Goal: Information Seeking & Learning: Learn about a topic

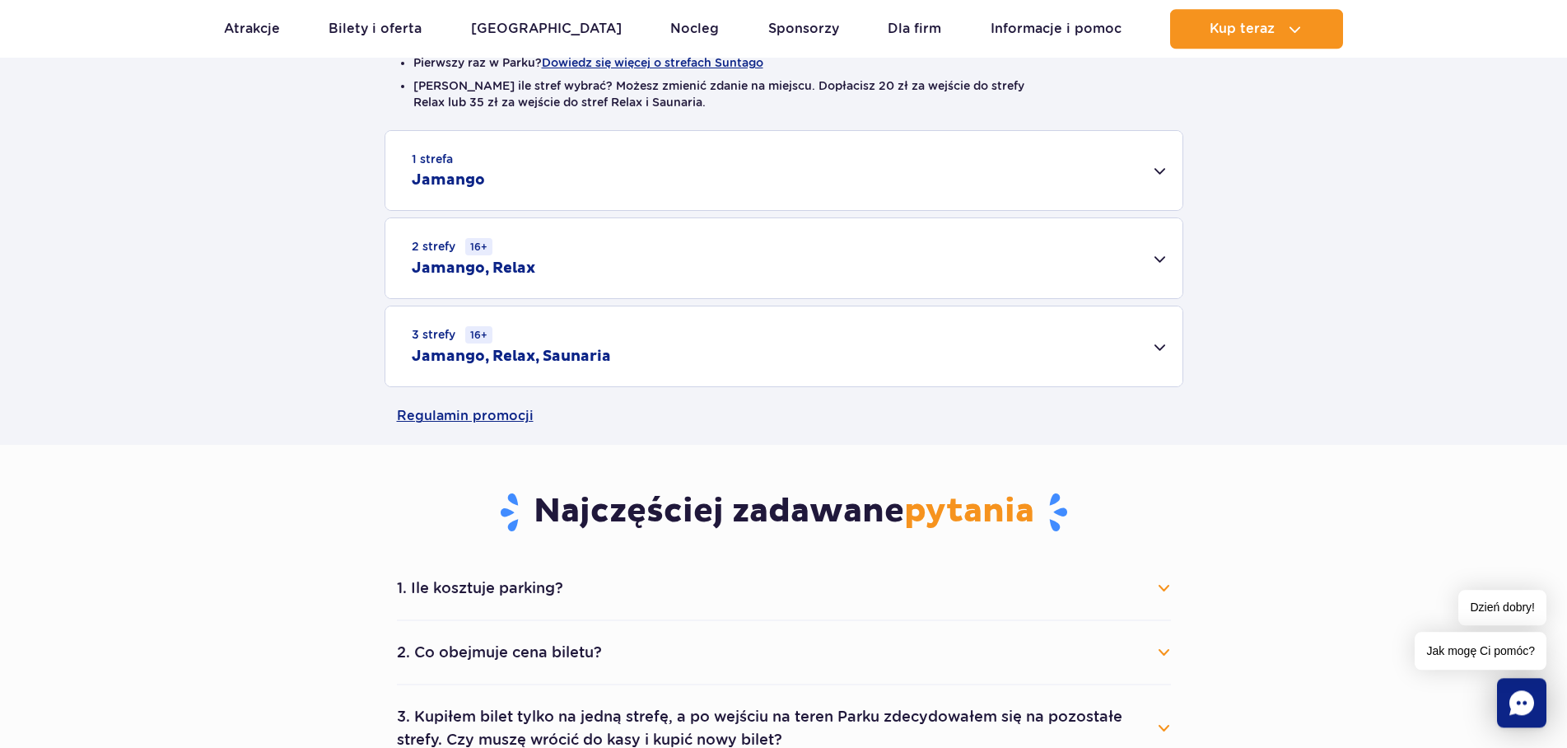
scroll to position [504, 0]
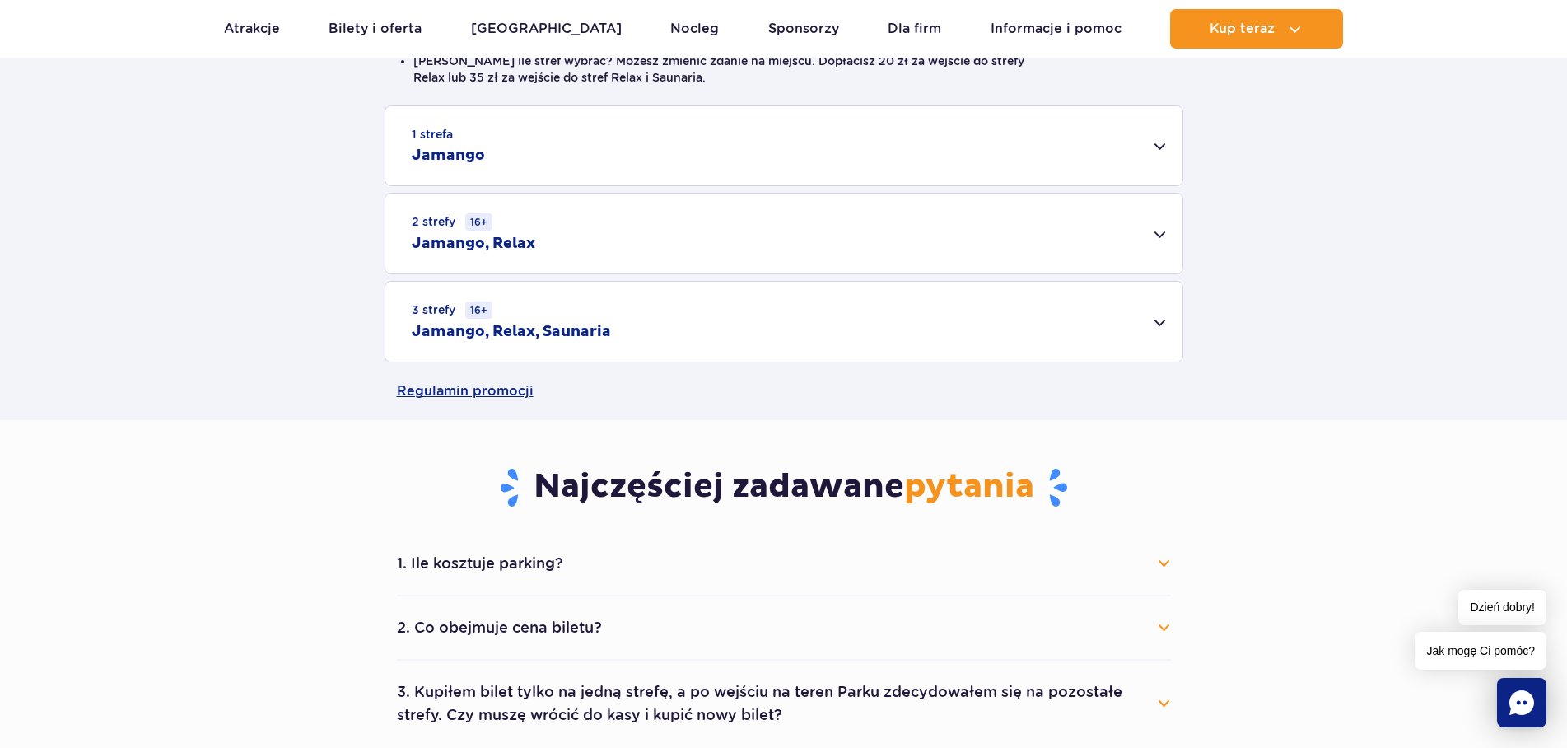
click at [1159, 148] on div "1 strefa Jamango" at bounding box center [783, 145] width 797 height 79
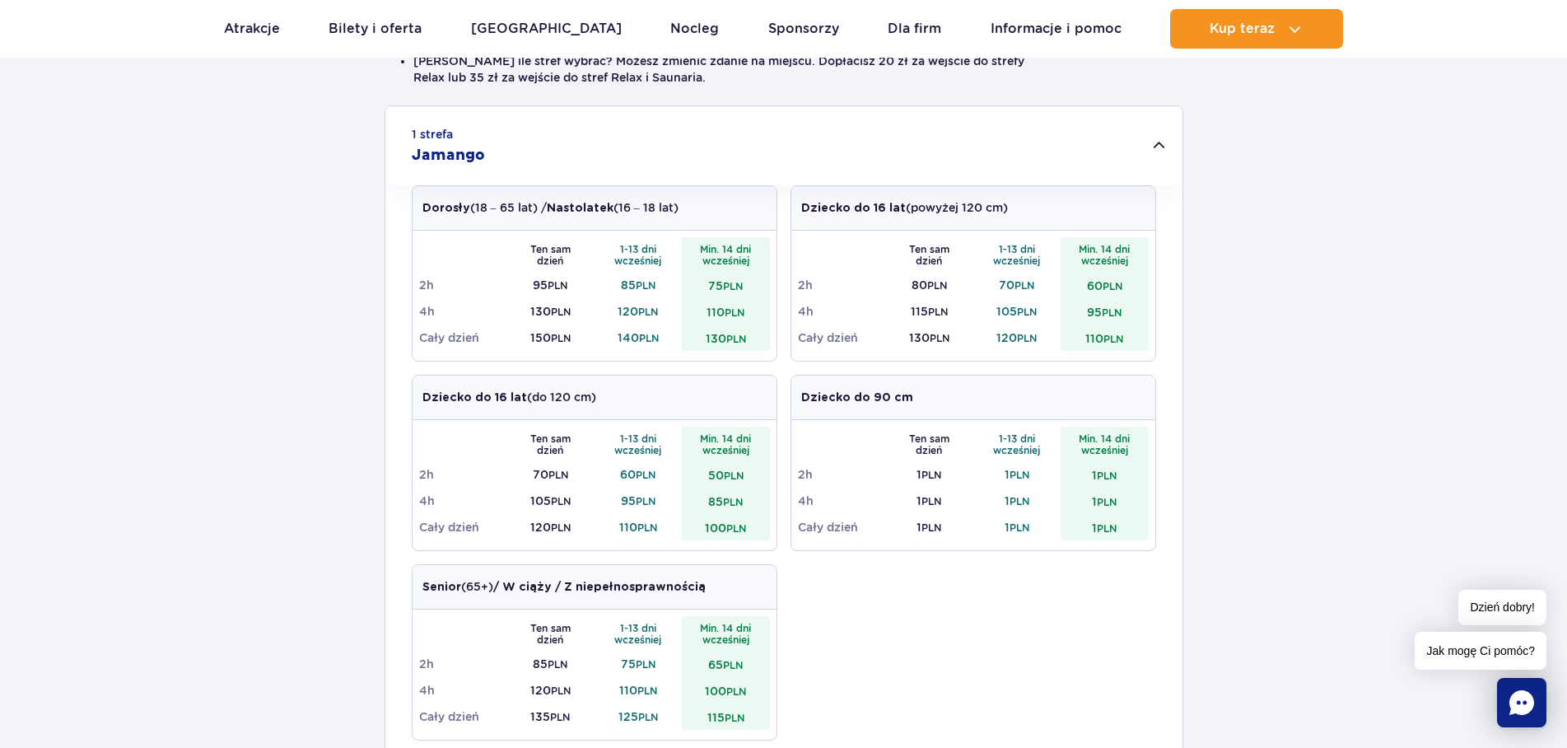
click at [1159, 148] on div "1 strefa Jamango" at bounding box center [783, 145] width 797 height 79
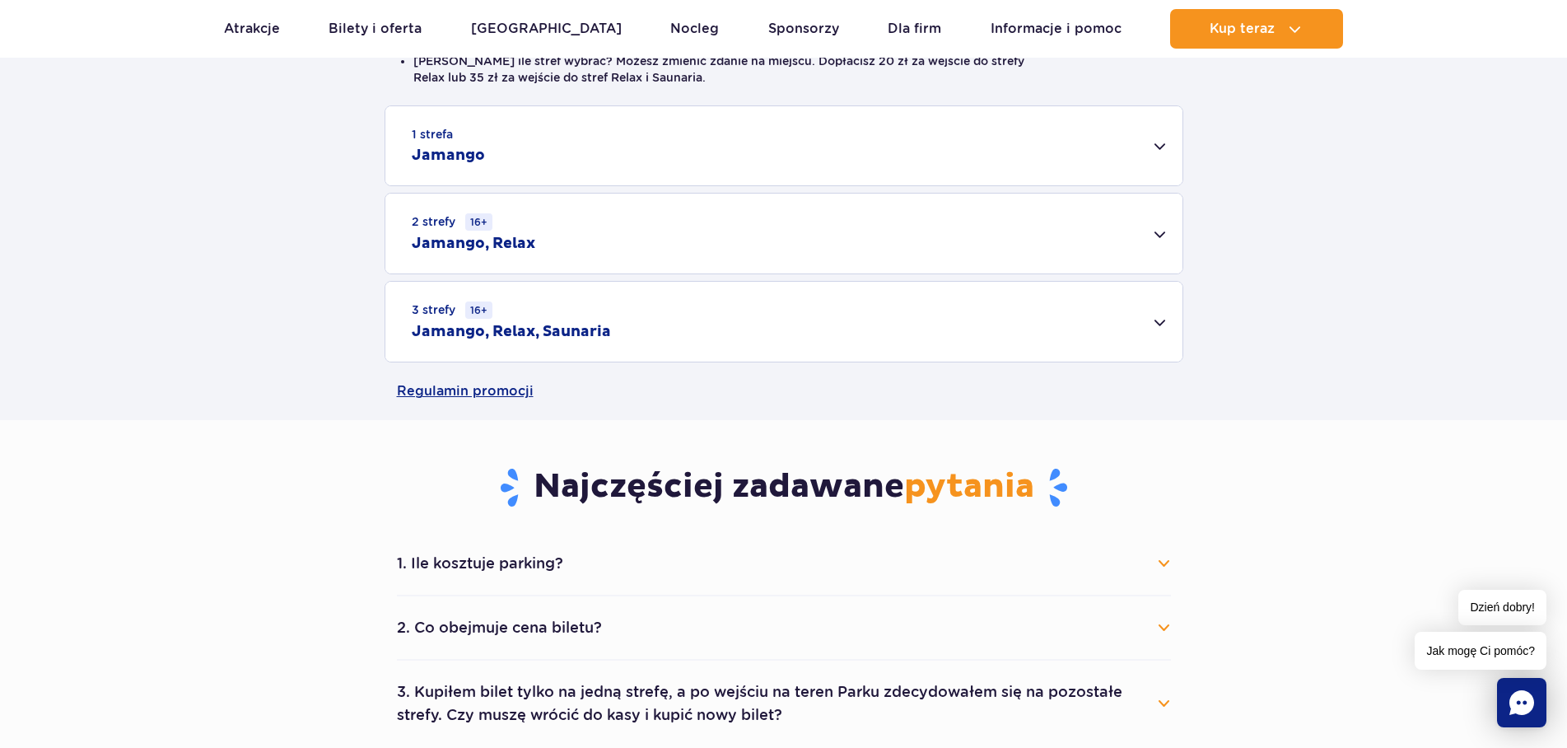
click at [1155, 323] on div "3 strefy 16+ Jamango, Relax, Saunaria" at bounding box center [783, 322] width 797 height 80
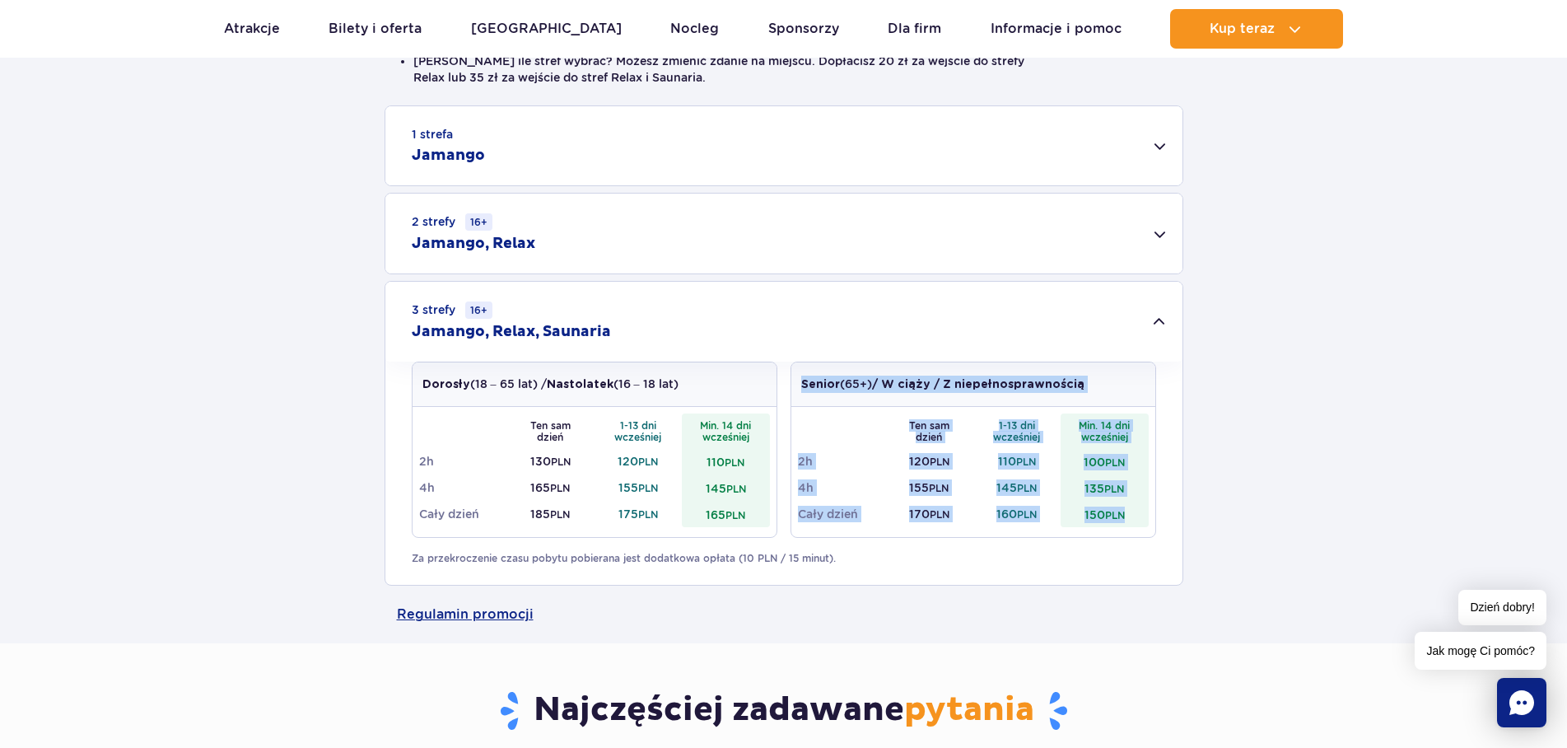
drag, startPoint x: 1128, startPoint y: 515, endPoint x: 746, endPoint y: 529, distance: 382.4
click at [791, 529] on div "Senior (65+) / W ciąży / Z niepełnosprawnością Ten sam dzień 1-13 dni wcześniej…" at bounding box center [974, 450] width 366 height 176
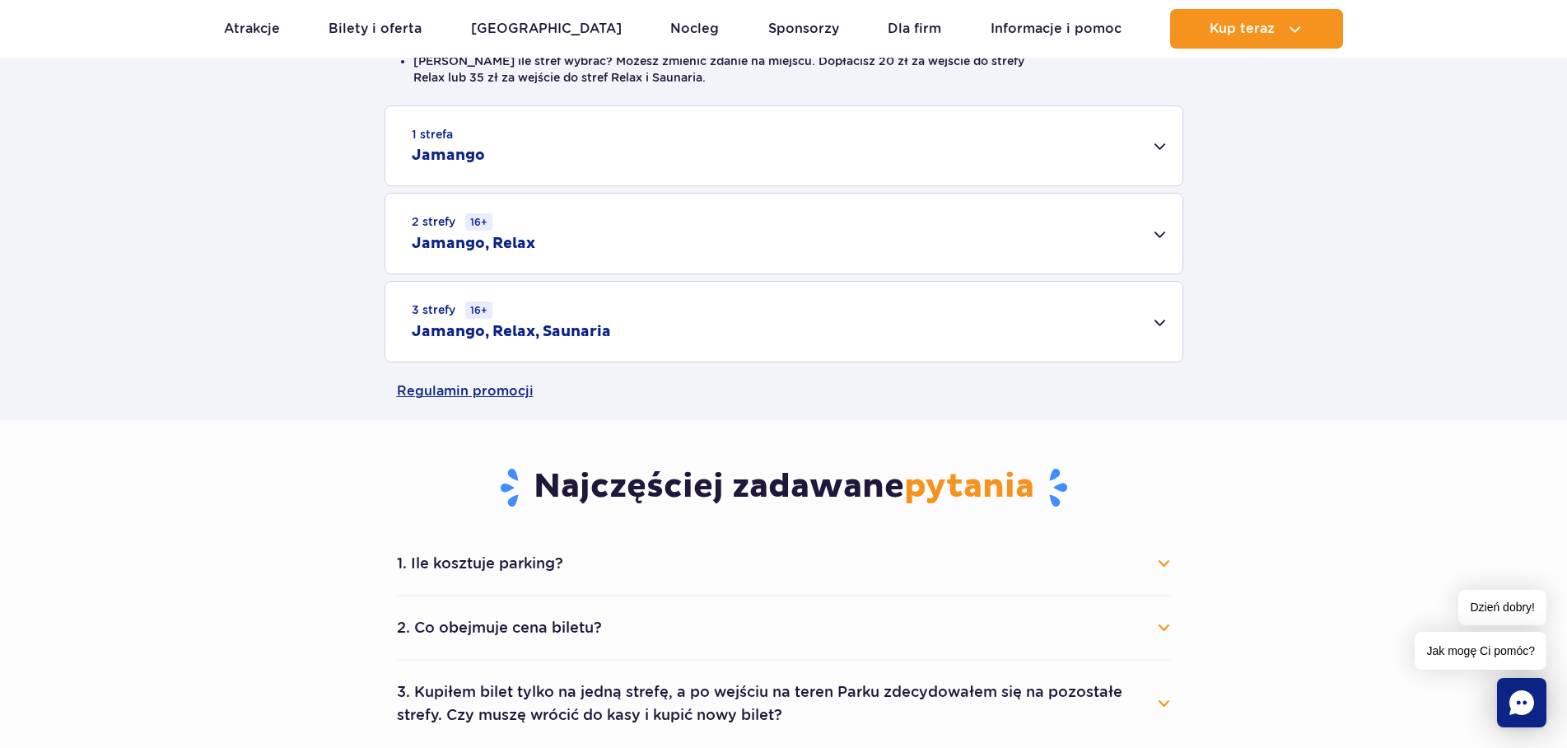
click at [1085, 318] on div "3 strefy 16+ Jamango, Relax, Saunaria" at bounding box center [783, 322] width 797 height 80
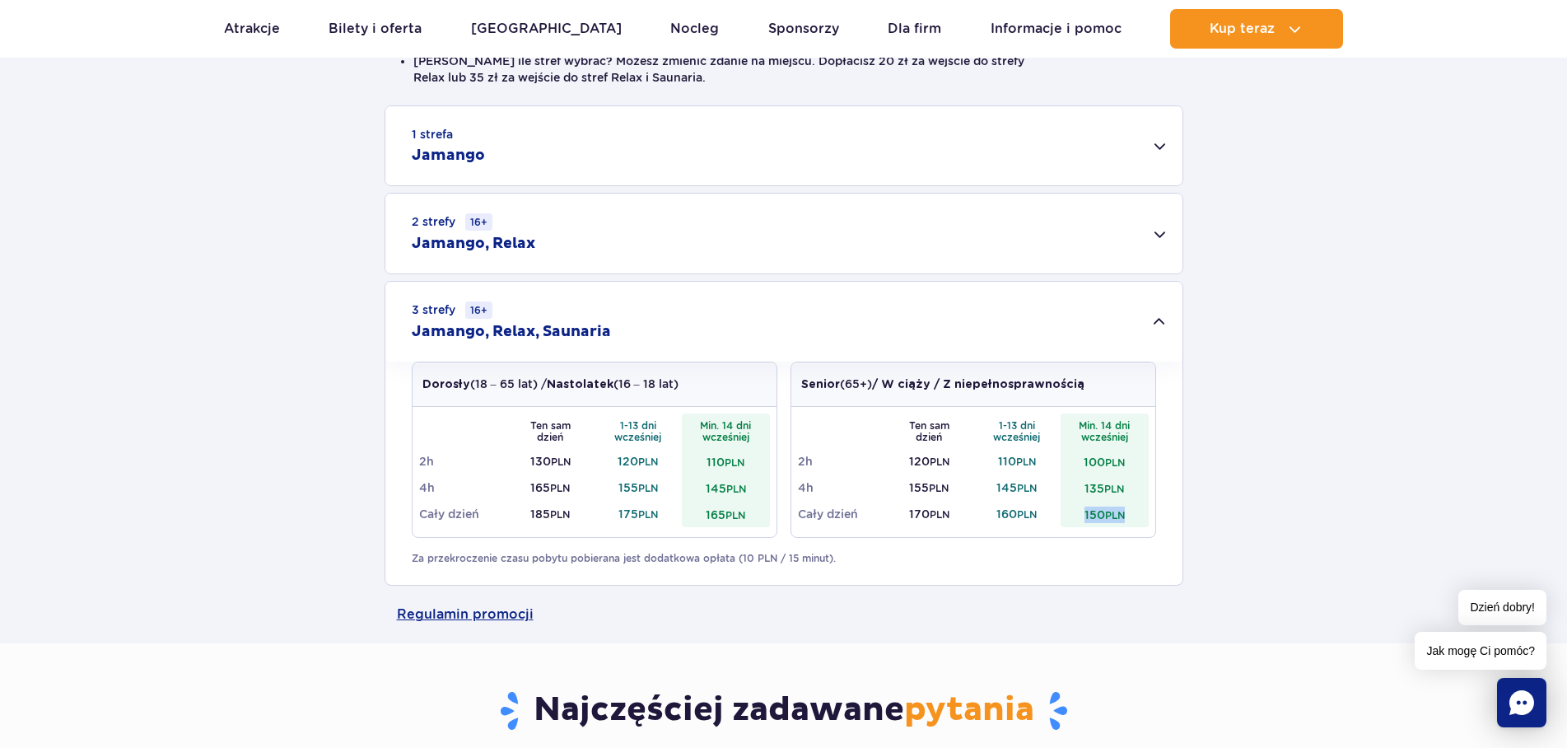
drag, startPoint x: 1140, startPoint y: 509, endPoint x: 1073, endPoint y: 516, distance: 67.0
click at [1073, 516] on td "150 PLN" at bounding box center [1105, 514] width 88 height 26
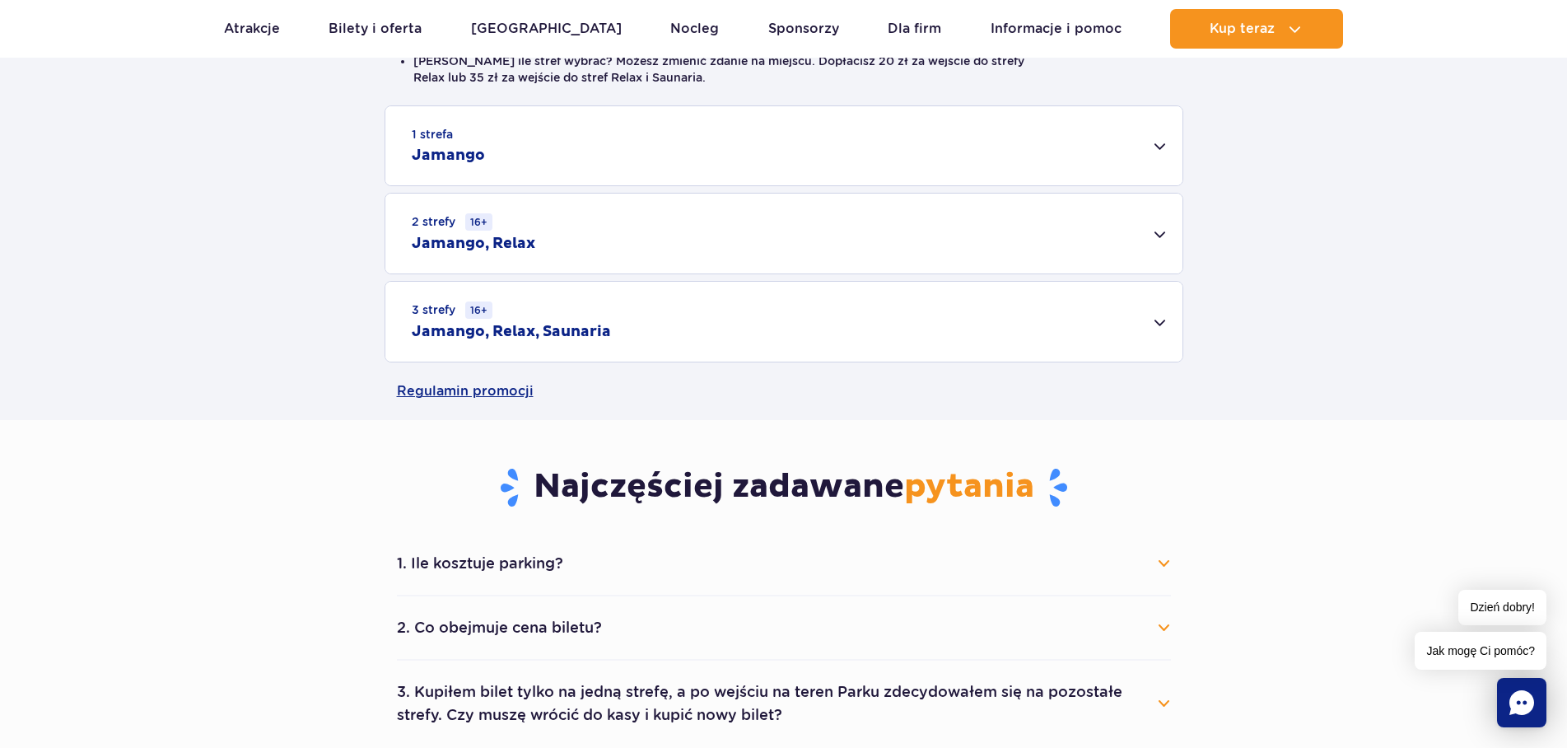
click at [1148, 322] on div "3 strefy 16+ Jamango, Relax, Saunaria" at bounding box center [783, 322] width 797 height 80
